Goal: Task Accomplishment & Management: Use online tool/utility

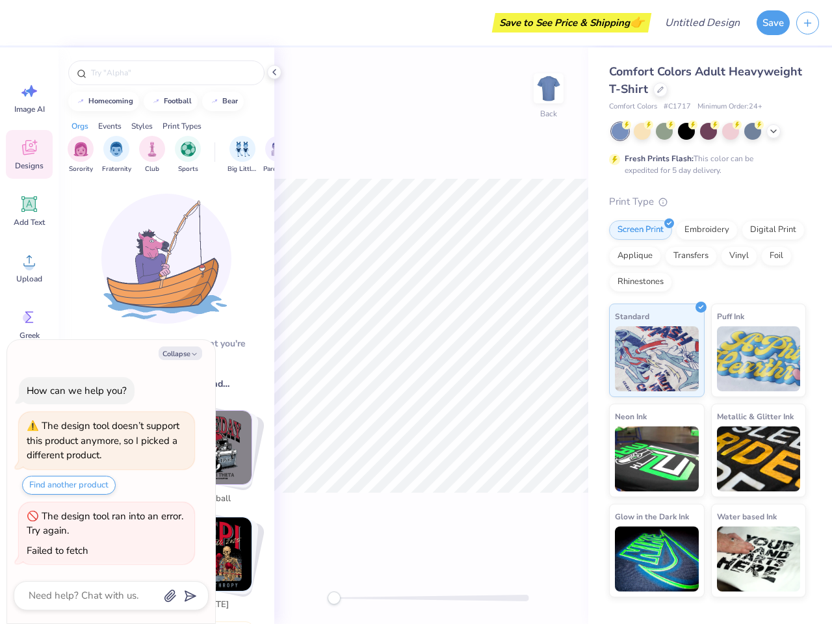
click at [773, 23] on button "Save" at bounding box center [773, 22] width 33 height 25
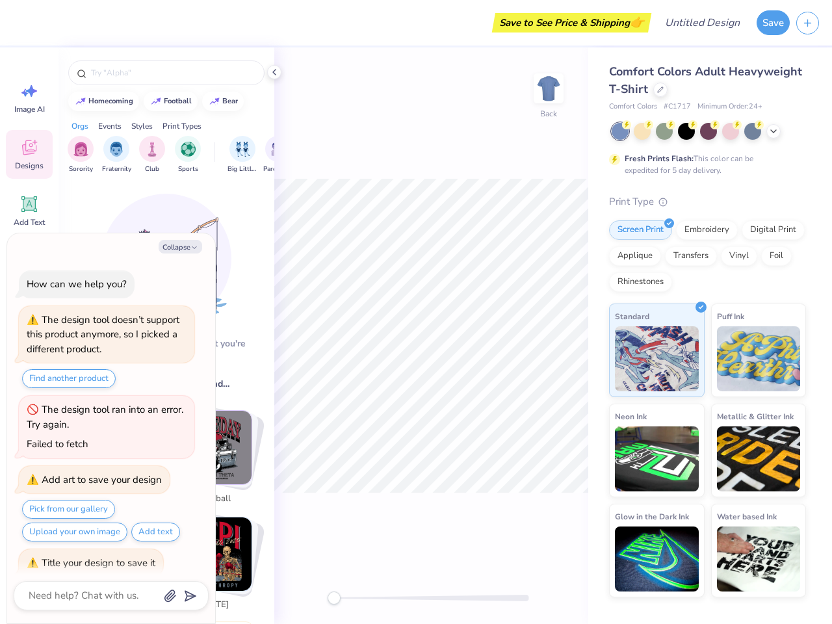
click at [807, 23] on line "button" at bounding box center [808, 23] width 6 height 0
click at [29, 97] on icon at bounding box center [28, 90] width 19 height 19
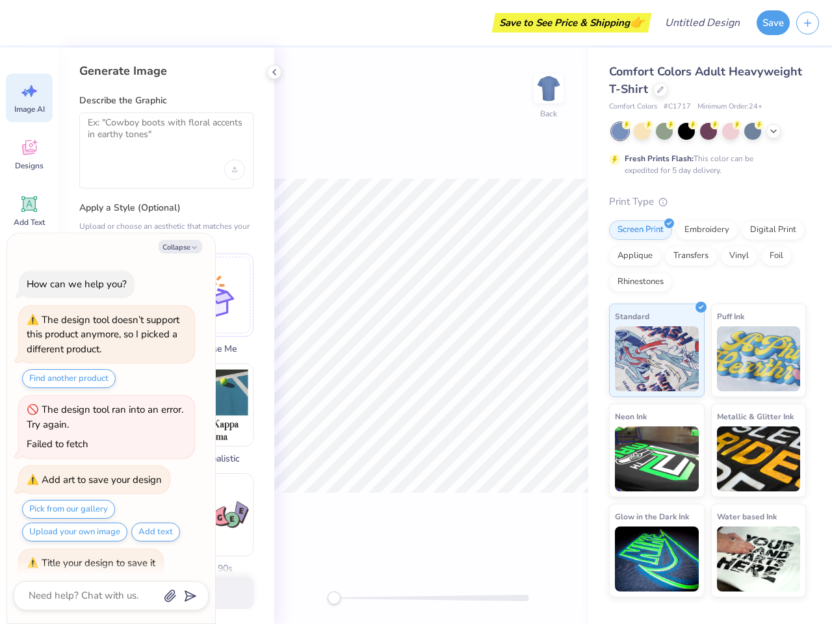
scroll to position [13, 0]
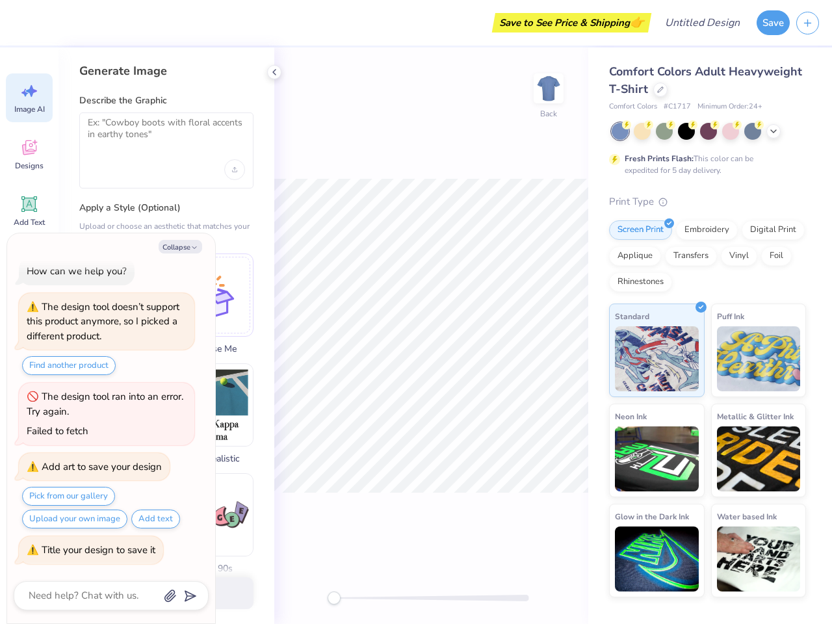
click at [29, 154] on icon at bounding box center [29, 147] width 14 height 15
type textarea "x"
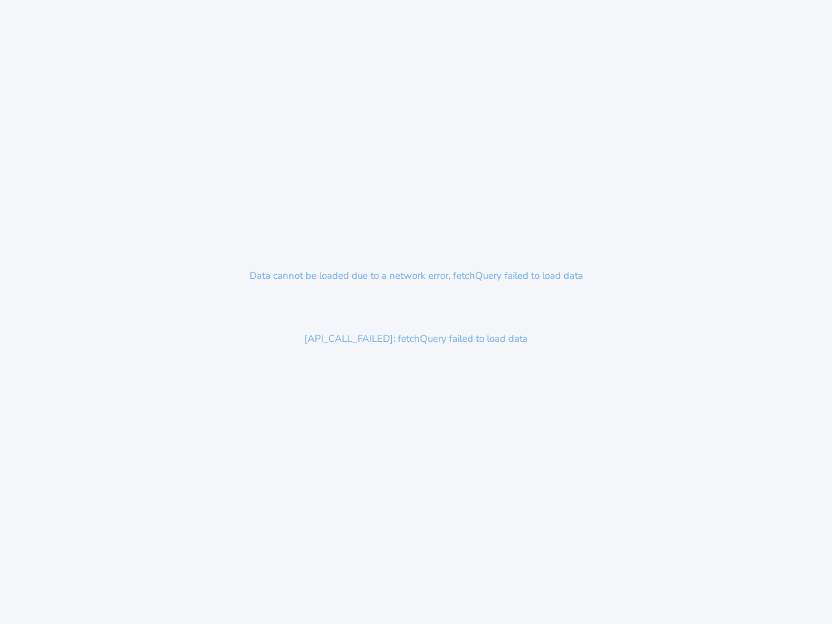
click at [416, 312] on div "Data cannot be loaded due to a network error, fetchQuery failed to load data [A…" at bounding box center [416, 312] width 832 height 624
